Goal: Transaction & Acquisition: Book appointment/travel/reservation

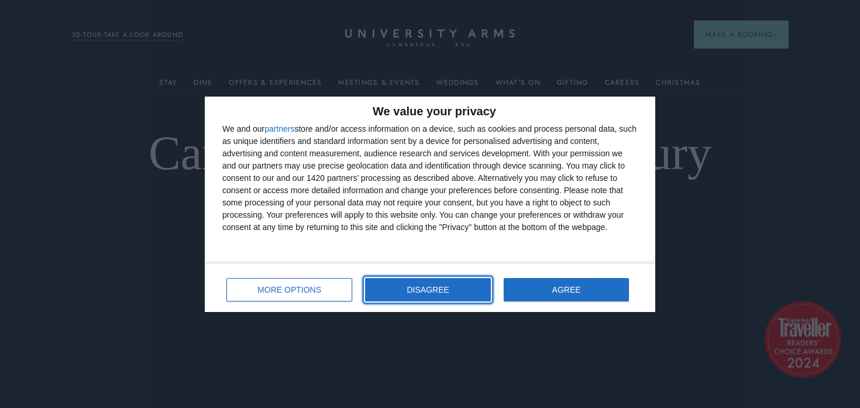
click at [393, 291] on button "DISAGREE" at bounding box center [428, 289] width 126 height 23
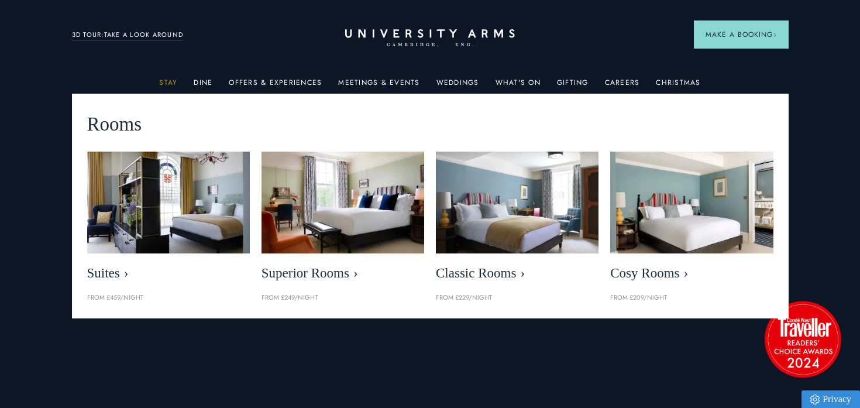
click at [171, 82] on link "Stay" at bounding box center [168, 85] width 18 height 15
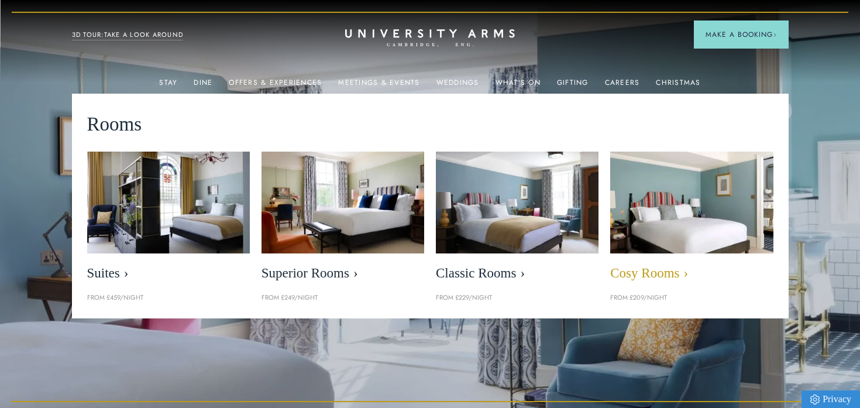
click at [634, 268] on span "Cosy Rooms" at bounding box center [691, 273] width 163 height 16
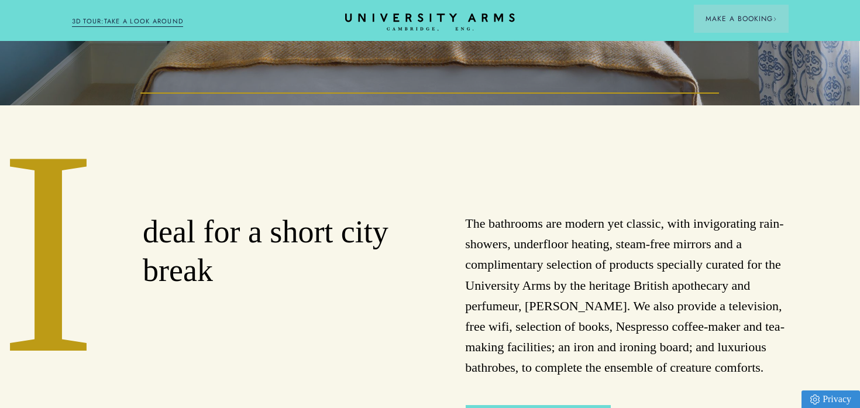
scroll to position [113, 1]
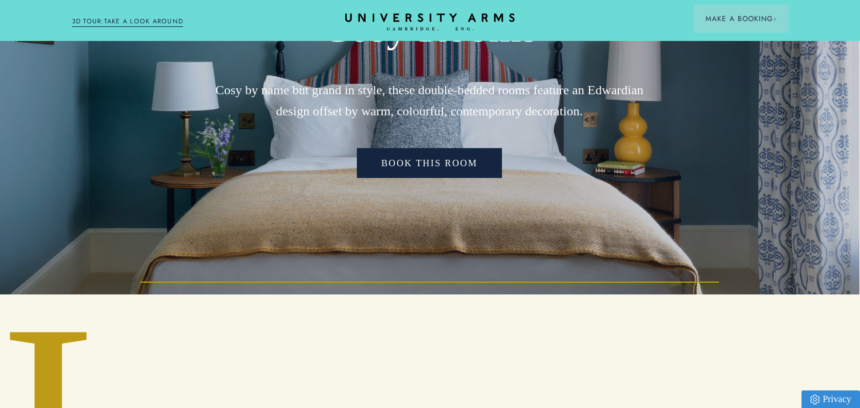
click at [427, 156] on link "Book This Room" at bounding box center [430, 163] width 146 height 30
